Goal: Navigation & Orientation: Go to known website

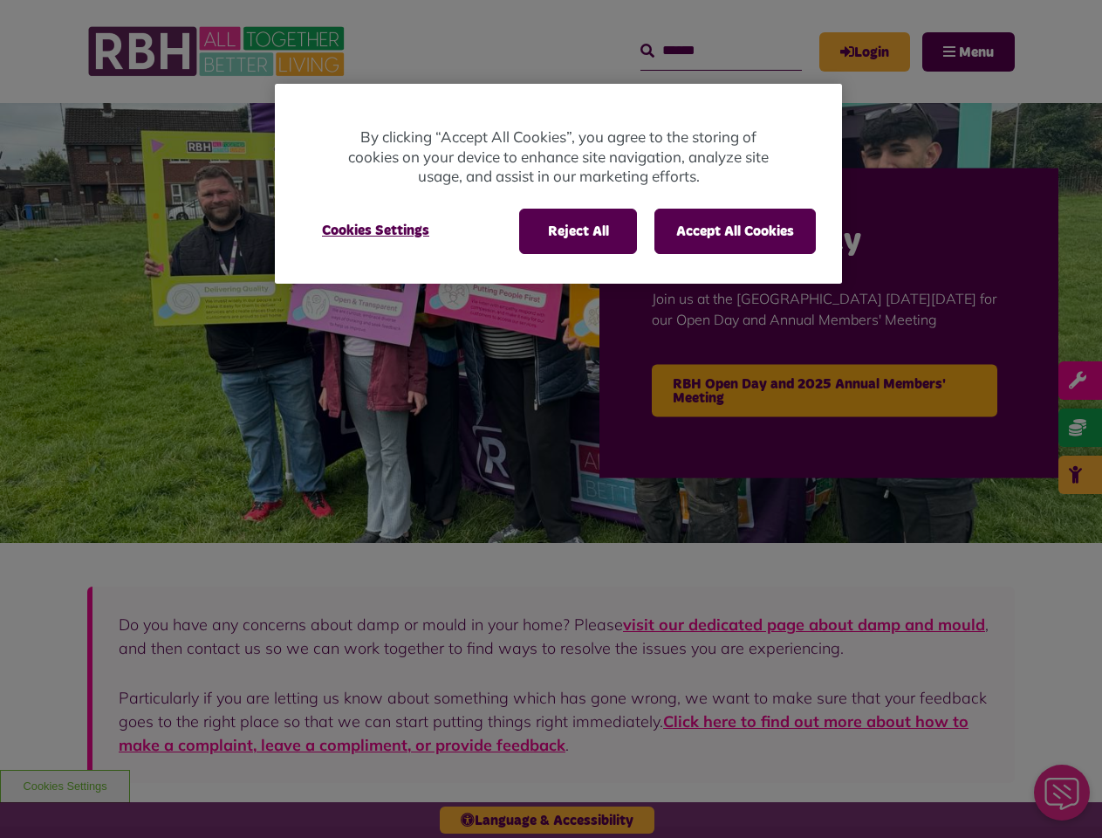
click at [551, 419] on div at bounding box center [551, 419] width 1102 height 838
click at [577, 231] on button "Reject All" at bounding box center [578, 231] width 118 height 45
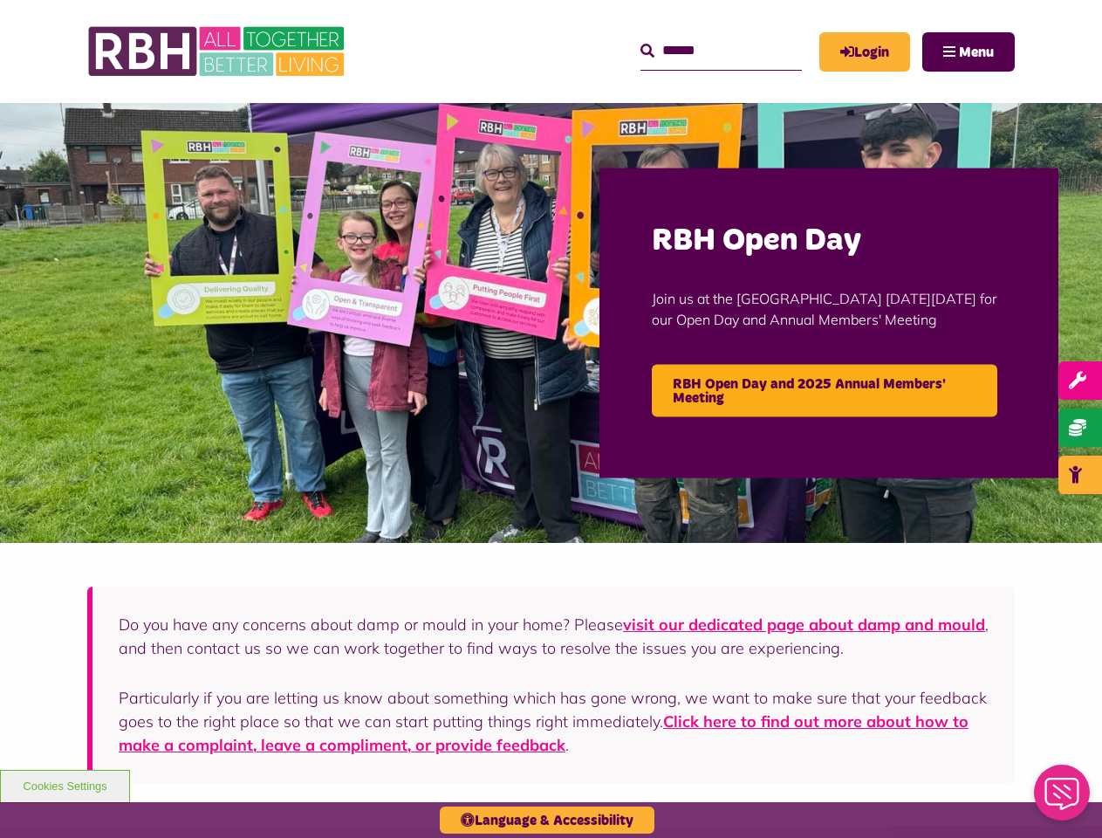
click at [735, 231] on button "Accept All Cookies" at bounding box center [734, 231] width 161 height 45
click at [375, 230] on img at bounding box center [551, 323] width 1102 height 440
